Goal: Transaction & Acquisition: Subscribe to service/newsletter

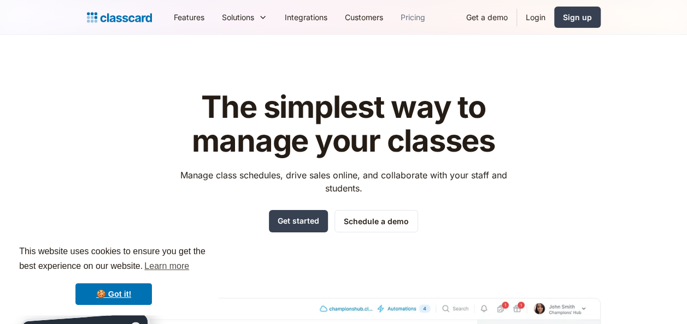
click at [411, 16] on link "Pricing" at bounding box center [413, 17] width 42 height 25
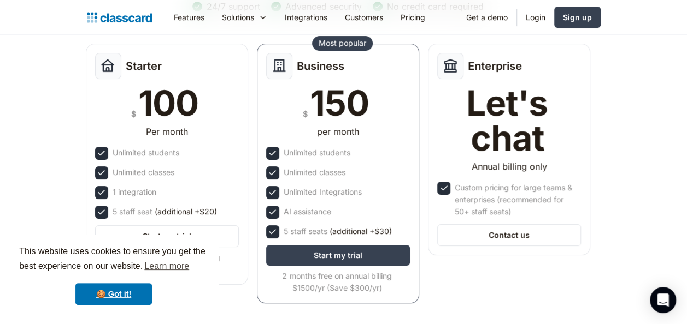
scroll to position [152, 0]
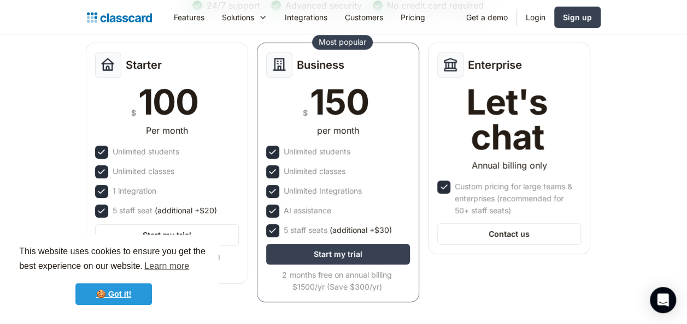
click at [88, 297] on link "🍪 Got it!" at bounding box center [113, 294] width 76 height 22
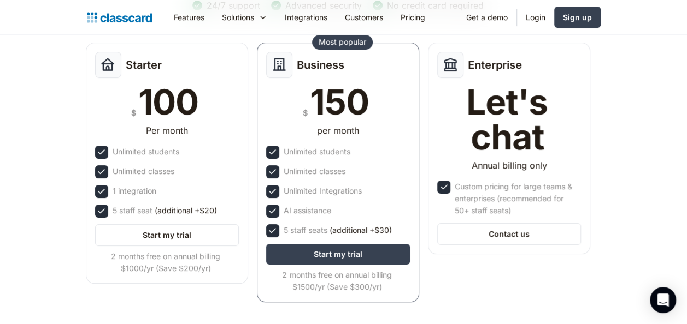
click at [118, 297] on link "🍪 Got it!" at bounding box center [113, 294] width 76 height 22
